Goal: Task Accomplishment & Management: Use online tool/utility

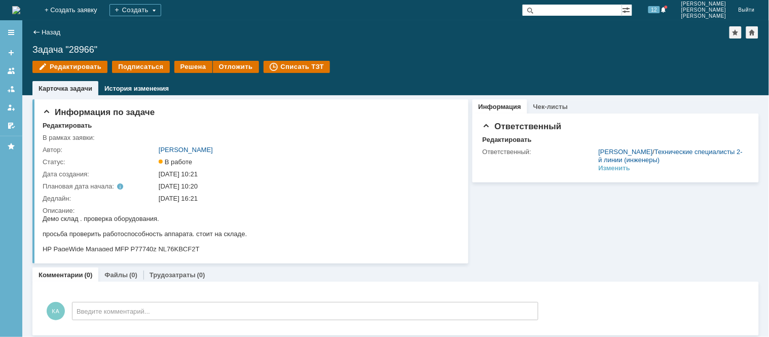
click at [20, 6] on img at bounding box center [16, 10] width 8 height 8
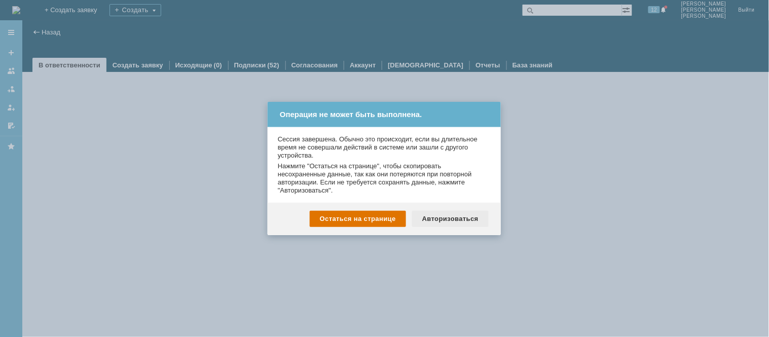
click at [467, 224] on div "Авторизоваться" at bounding box center [450, 219] width 77 height 16
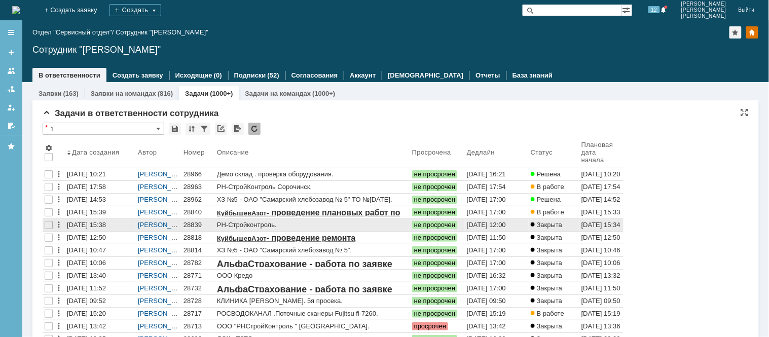
click at [198, 221] on div "28839" at bounding box center [197, 225] width 29 height 8
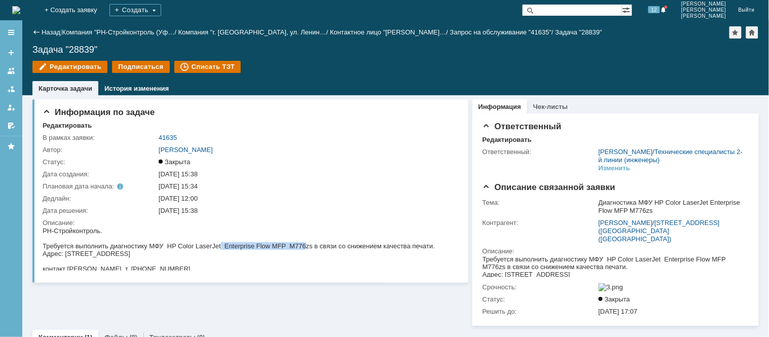
drag, startPoint x: 306, startPoint y: 246, endPoint x: 220, endPoint y: 243, distance: 85.2
click at [220, 243] on div "Требуется выполнить диагностику МФУ HP Color LaserJet Enterprise Flow MFP M776z…" at bounding box center [238, 246] width 392 height 8
copy div "Enterprise Flow MFP M776"
click at [20, 11] on img at bounding box center [16, 10] width 8 height 8
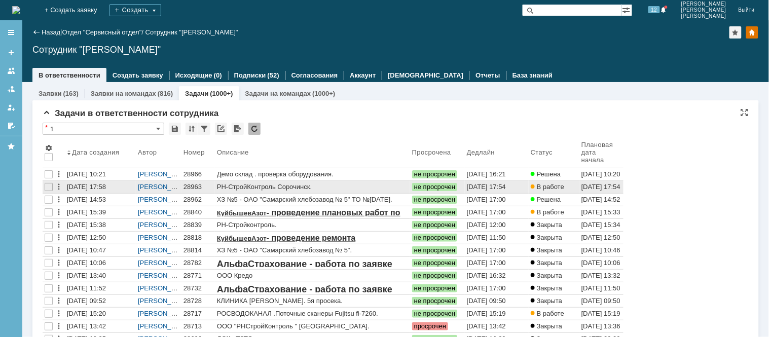
click at [248, 188] on div "РН-СтройКонтроль Сорочинск." at bounding box center [311, 186] width 191 height 8
click at [194, 189] on div "28963" at bounding box center [197, 187] width 29 height 8
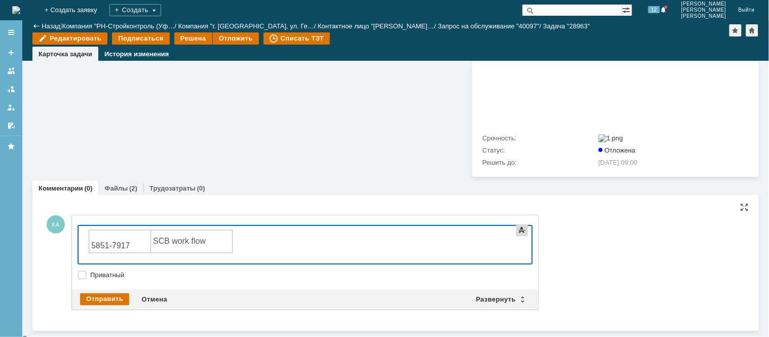
click at [521, 237] on span at bounding box center [522, 231] width 12 height 12
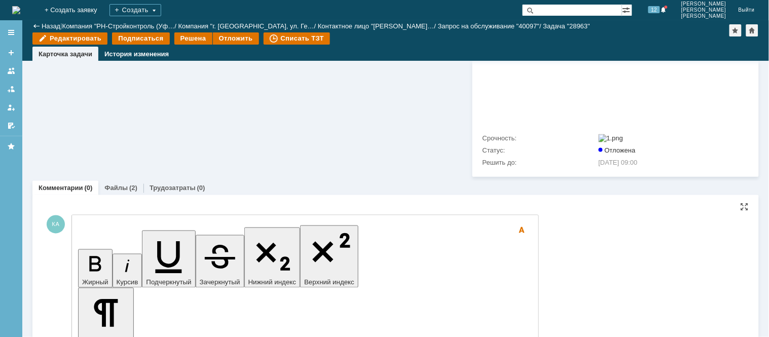
drag, startPoint x: 600, startPoint y: 3229, endPoint x: 265, endPoint y: 2987, distance: 413.5
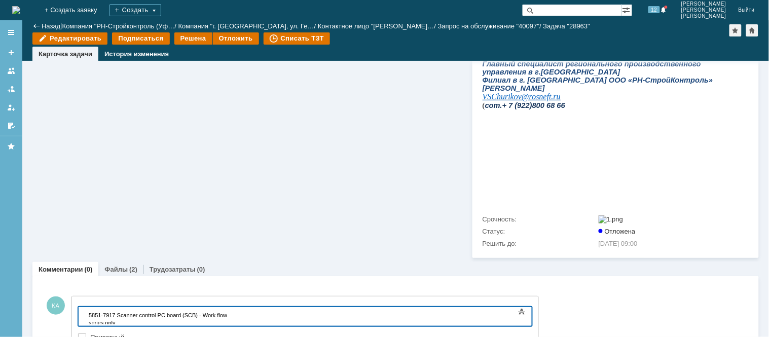
click at [209, 174] on div "Информация по задаче Редактировать В рамках заявки: 40097 Автор: Калугин Алекса…" at bounding box center [250, 14] width 436 height 488
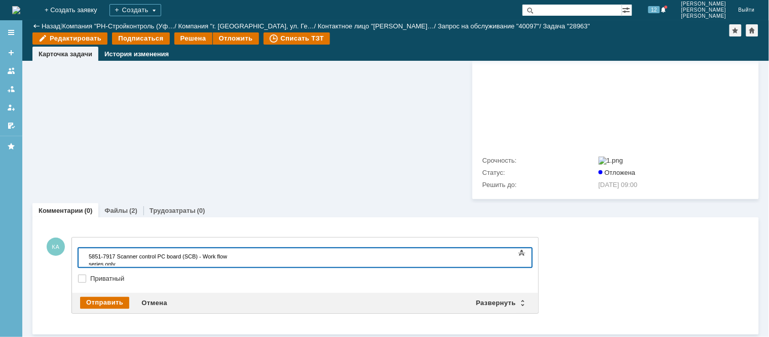
scroll to position [353, 0]
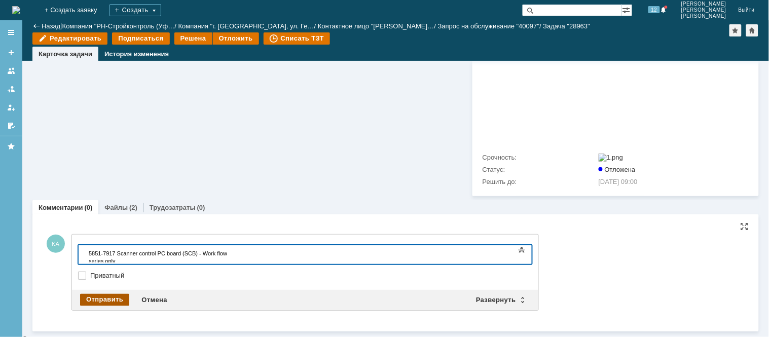
click at [110, 301] on div "Отправить" at bounding box center [104, 300] width 49 height 12
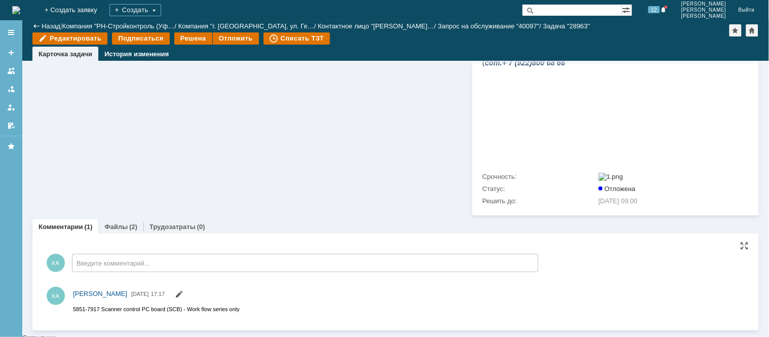
scroll to position [0, 0]
